Goal: Share content: Share content

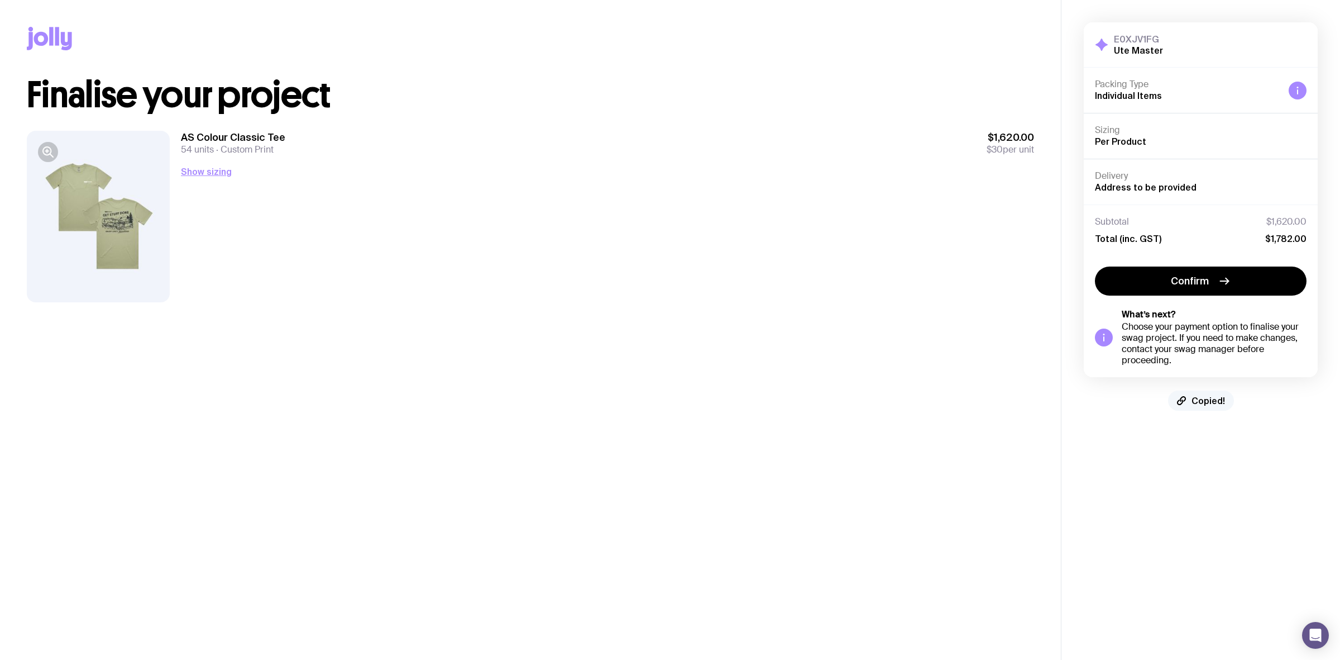
click at [1210, 400] on span "Copied!" at bounding box center [1209, 400] width 34 height 11
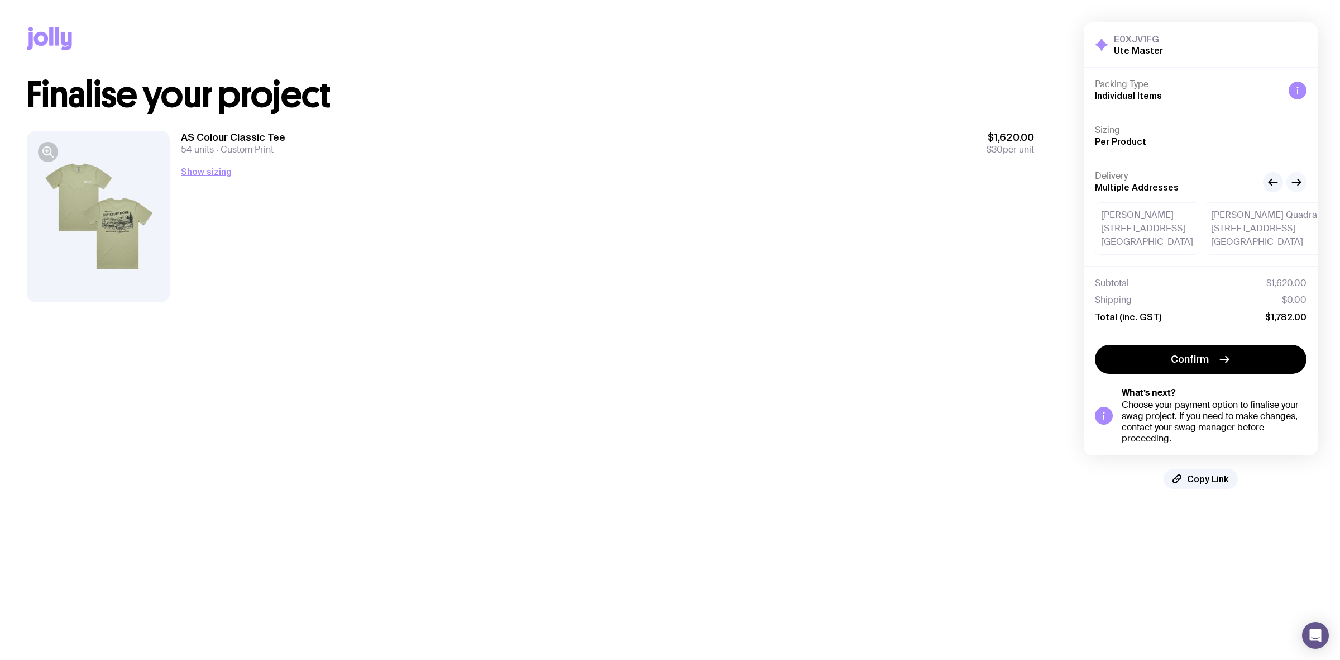
click at [1296, 190] on button "button" at bounding box center [1297, 182] width 20 height 20
click at [1299, 184] on icon "button" at bounding box center [1299, 182] width 3 height 6
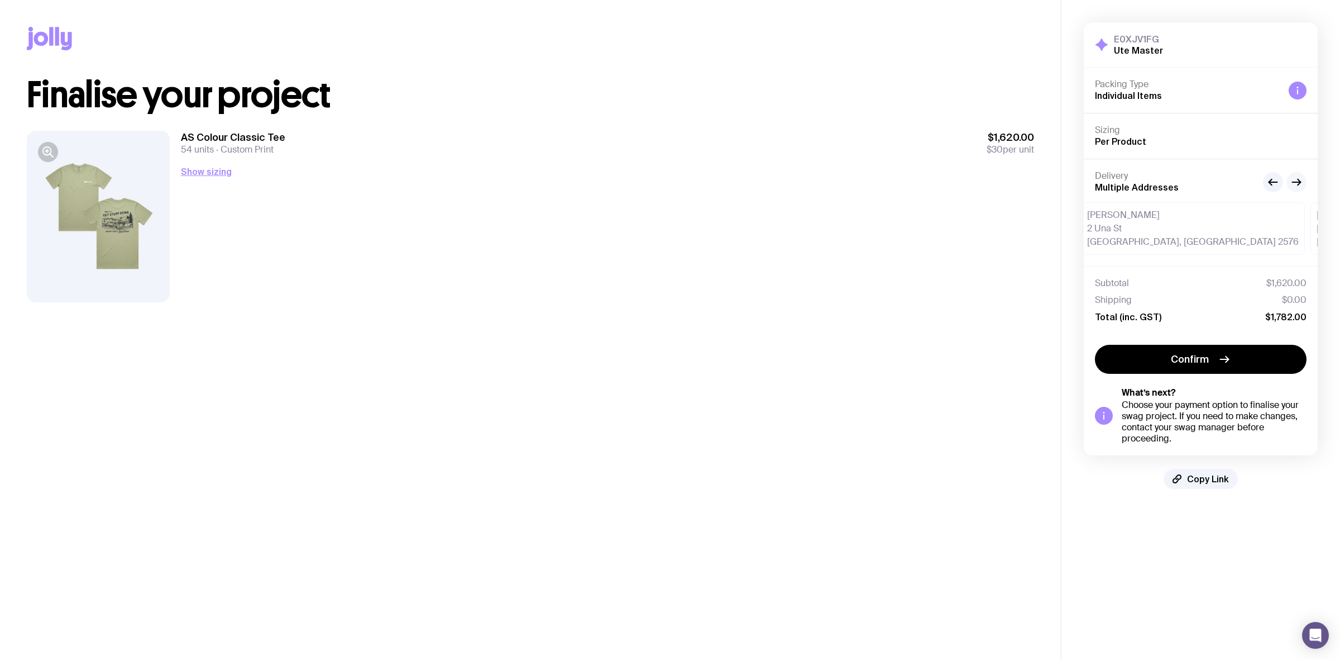
click at [1299, 184] on icon "button" at bounding box center [1299, 182] width 3 height 6
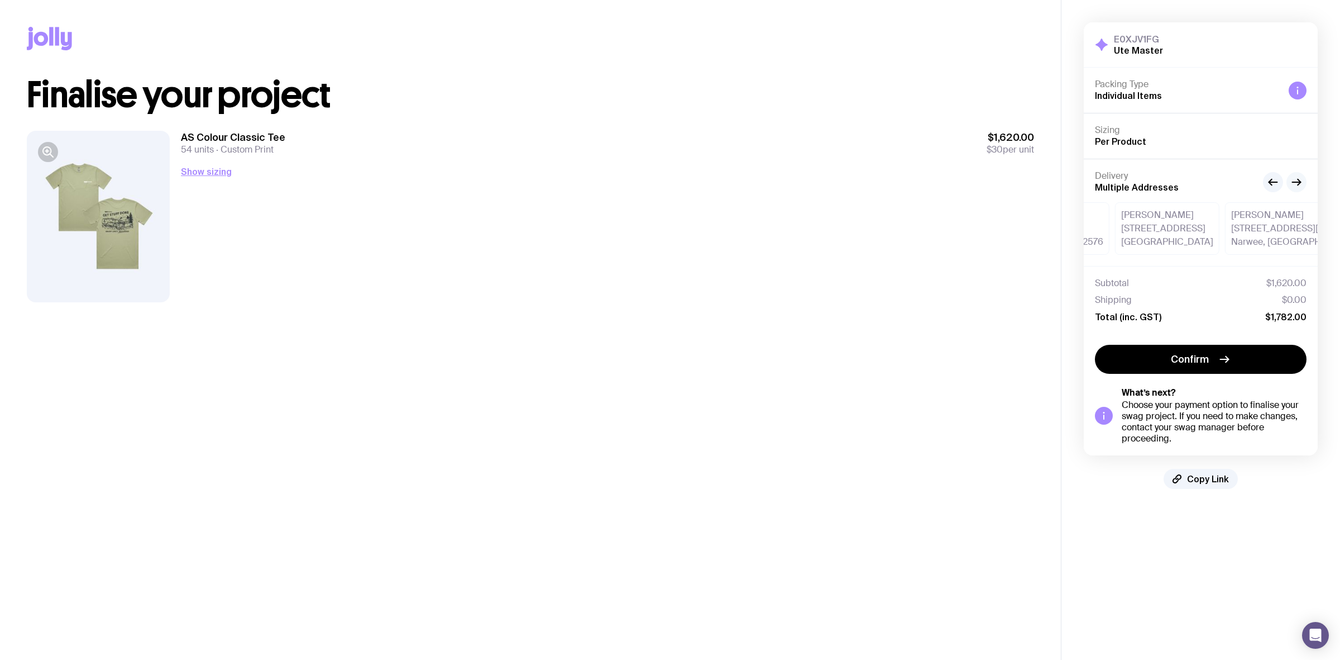
click at [1299, 184] on icon "button" at bounding box center [1299, 182] width 3 height 6
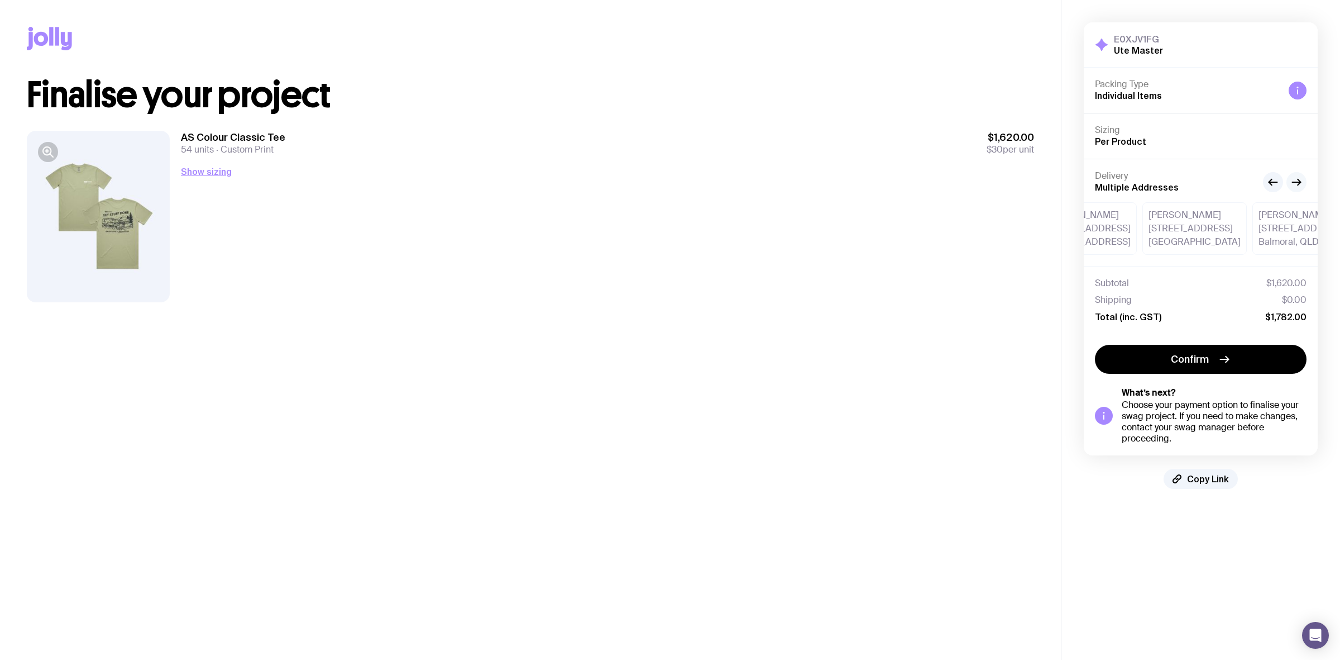
click at [1299, 184] on icon "button" at bounding box center [1299, 182] width 3 height 6
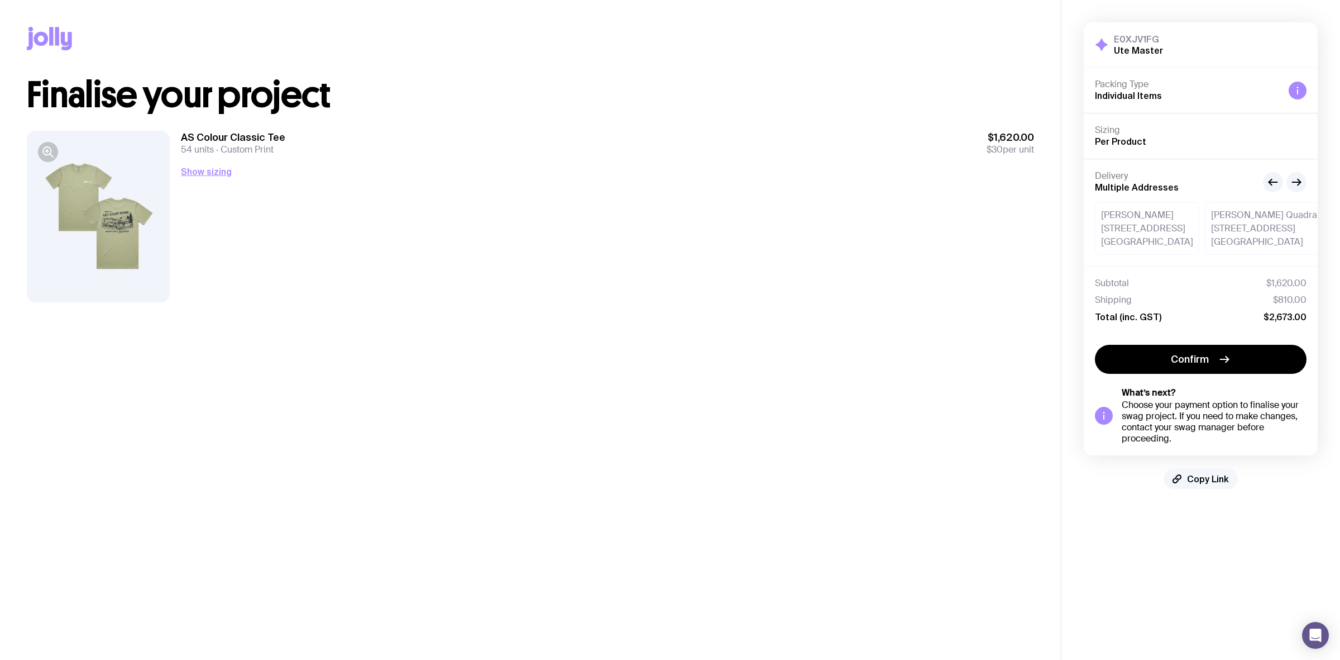
click at [1205, 476] on span "Copy Link" at bounding box center [1208, 478] width 42 height 11
click at [1201, 475] on span "Copied!" at bounding box center [1209, 478] width 34 height 11
